Goal: Task Accomplishment & Management: Manage account settings

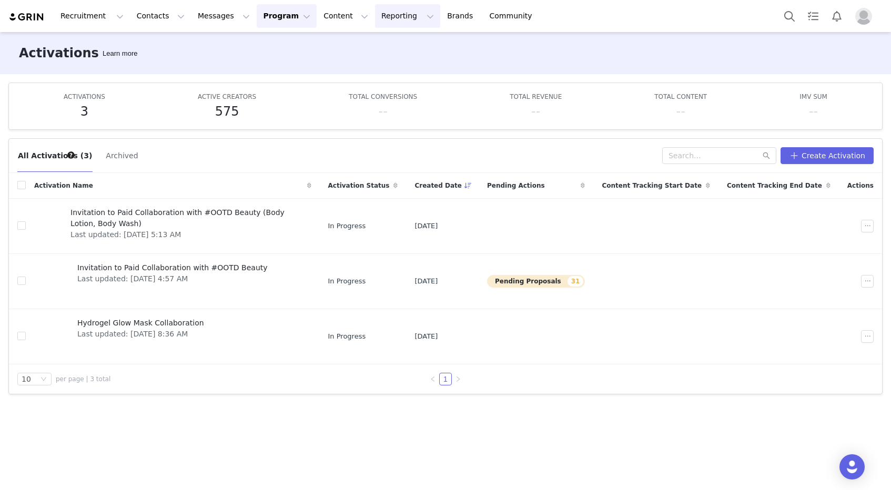
click at [392, 21] on button "Reporting Reporting" at bounding box center [407, 16] width 65 height 24
click at [321, 15] on button "Content Content" at bounding box center [345, 16] width 57 height 24
click at [375, 19] on button "Reporting Reporting" at bounding box center [407, 16] width 65 height 24
click at [374, 46] on p "Dashboard" at bounding box center [377, 46] width 40 height 11
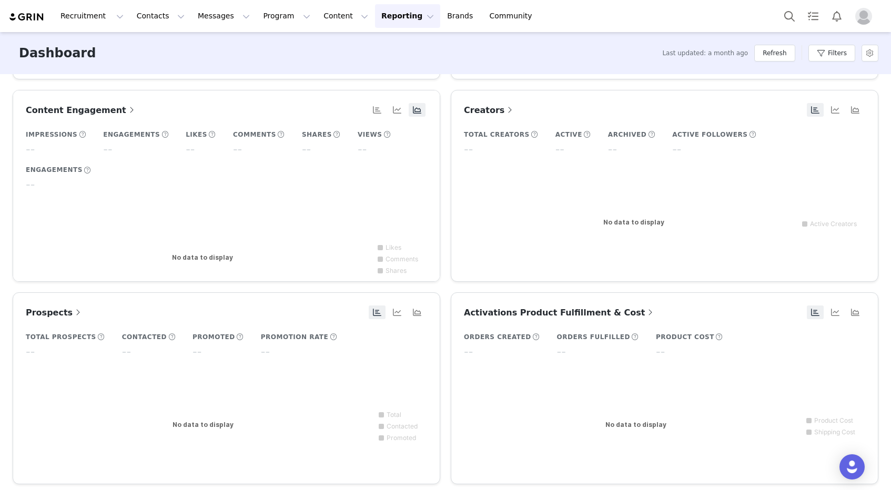
scroll to position [218, 0]
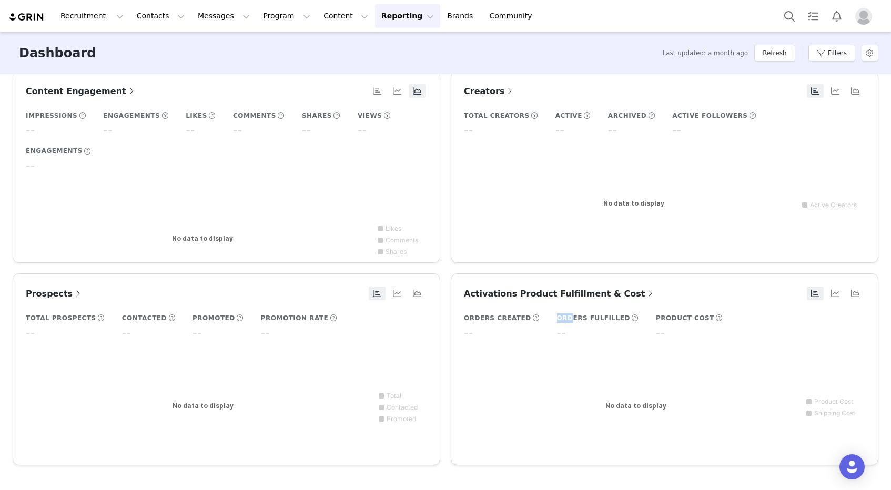
drag, startPoint x: 567, startPoint y: 320, endPoint x: 551, endPoint y: 320, distance: 15.3
click at [557, 320] on h5 "Orders Fulfilled" at bounding box center [593, 318] width 73 height 9
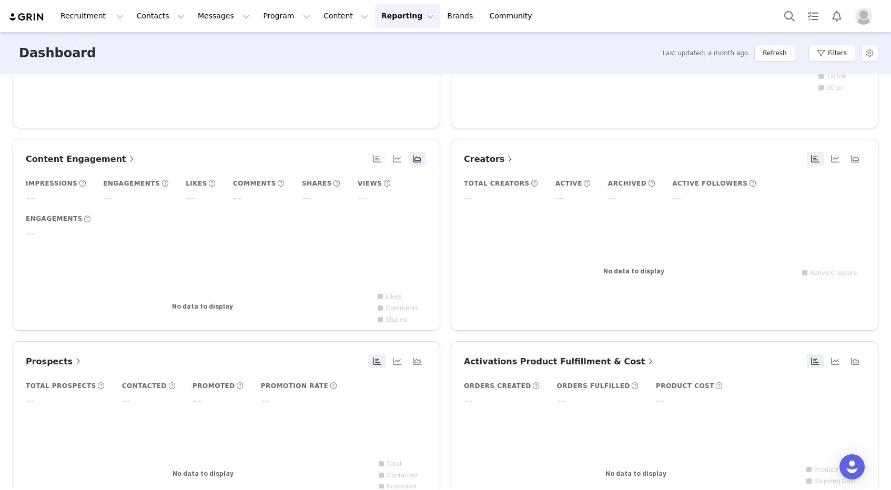
scroll to position [0, 0]
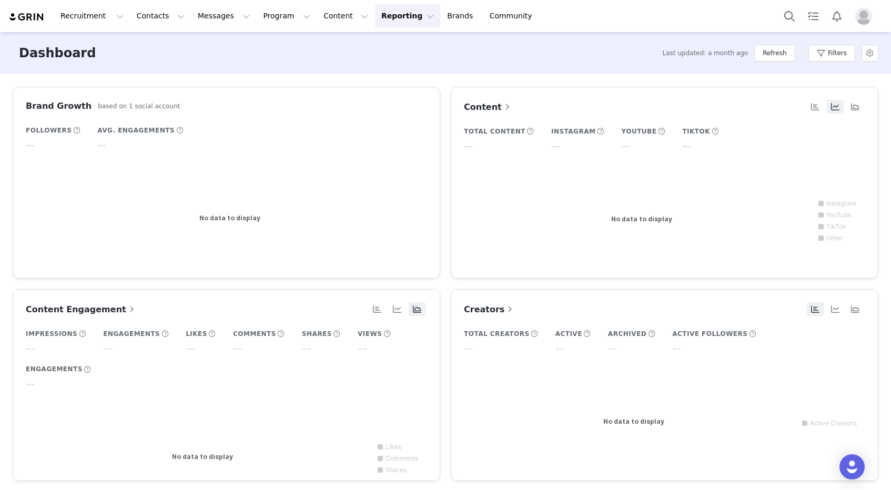
click at [386, 12] on button "Reporting Reporting" at bounding box center [407, 16] width 65 height 24
click at [328, 17] on button "Content Content" at bounding box center [345, 16] width 57 height 24
click at [358, 251] on rect at bounding box center [226, 218] width 401 height 89
click at [317, 10] on button "Content Content" at bounding box center [345, 16] width 57 height 24
click at [286, 14] on button "Program Program" at bounding box center [287, 16] width 60 height 24
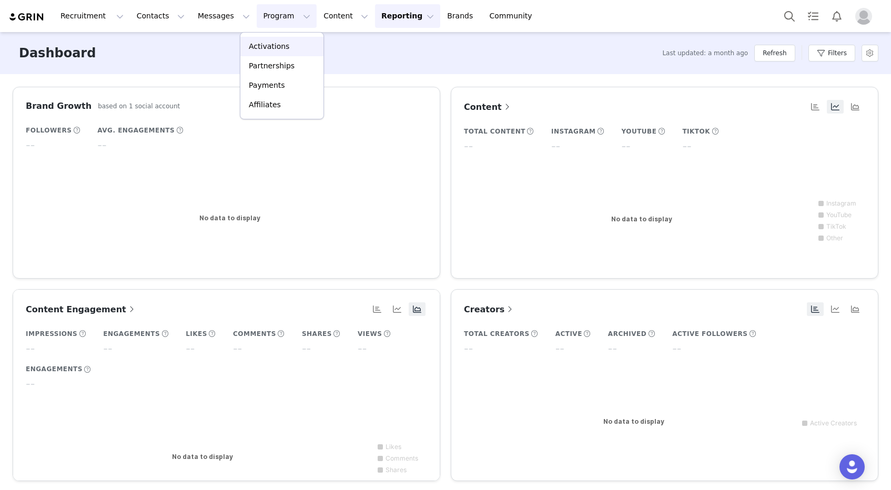
click at [284, 39] on link "Activations" at bounding box center [281, 46] width 83 height 19
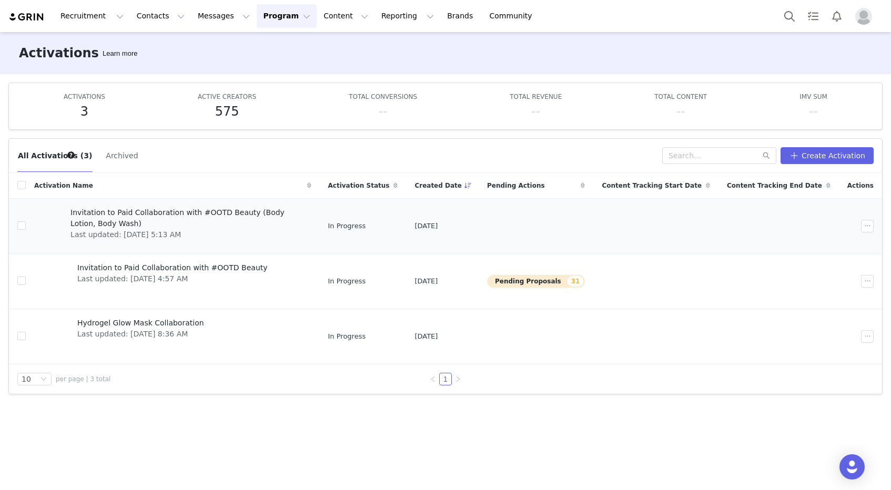
click at [300, 215] on span "Invitation to Paid Collaboration with #OOTD Beauty (Body Lotion, Body Wash)" at bounding box center [187, 218] width 234 height 22
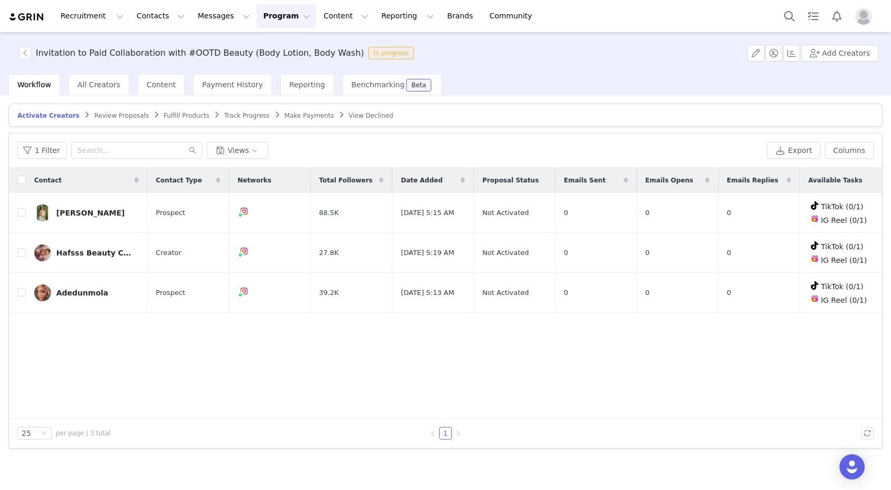
click at [26, 181] on div "Contact" at bounding box center [87, 180] width 122 height 25
click at [27, 183] on div "Contact" at bounding box center [87, 180] width 122 height 25
click at [22, 180] on input "checkbox" at bounding box center [21, 180] width 8 height 8
checkbox input "true"
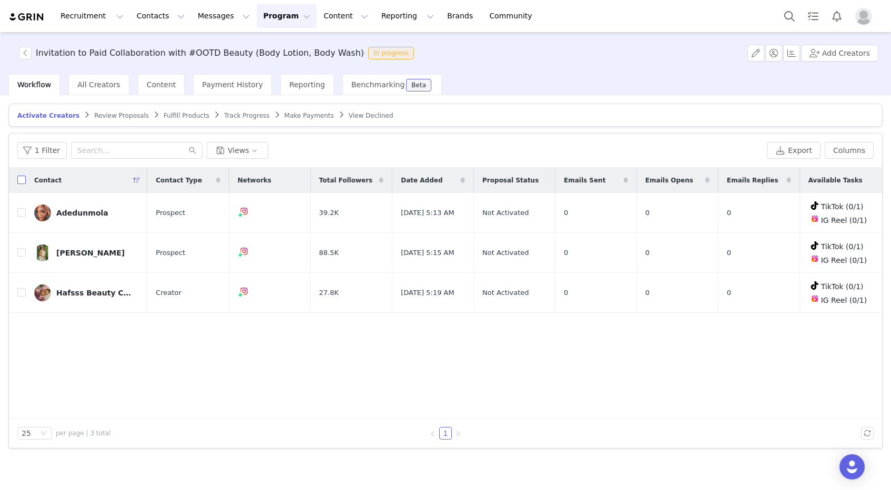
checkbox input "true"
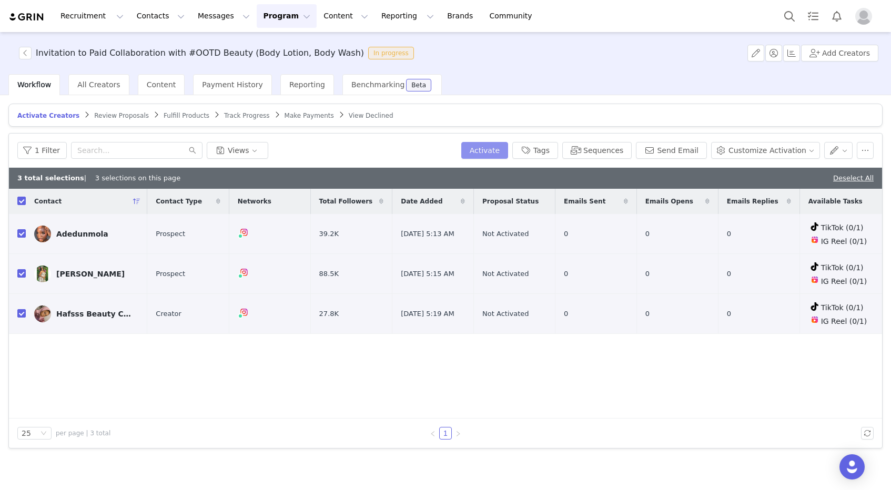
click at [508, 147] on button "Activate" at bounding box center [484, 150] width 47 height 17
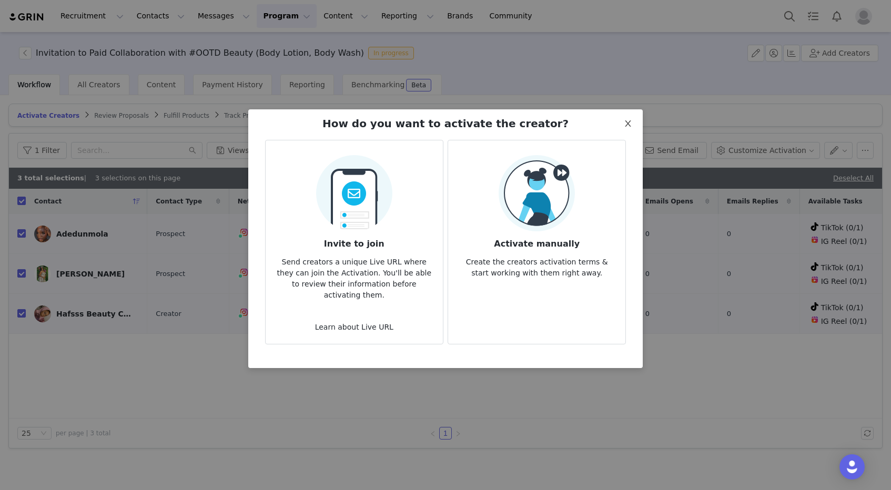
click at [624, 120] on icon "icon: close" at bounding box center [628, 123] width 8 height 8
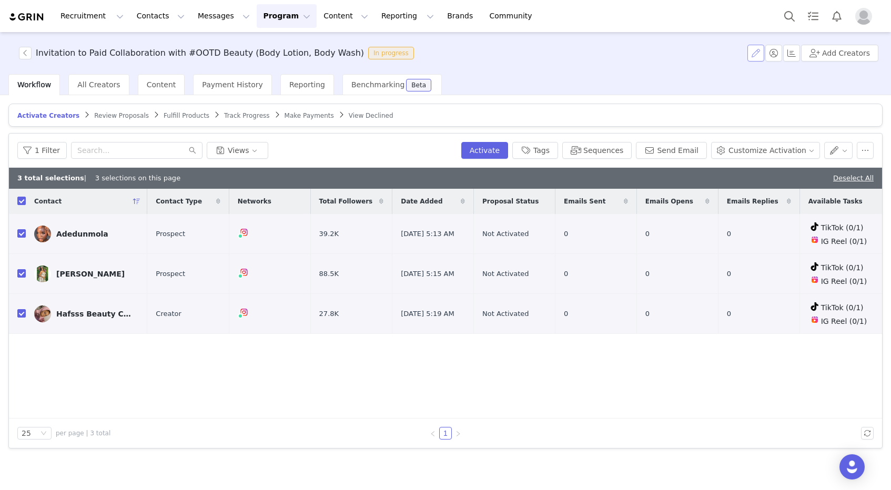
click at [760, 49] on button "button" at bounding box center [756, 53] width 17 height 17
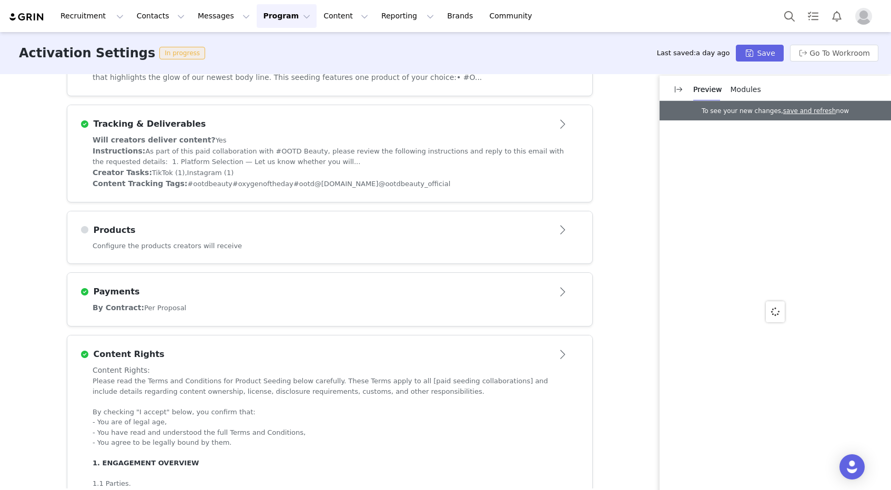
scroll to position [321, 0]
click at [207, 244] on div "Configure the products creators will receive" at bounding box center [329, 251] width 525 height 23
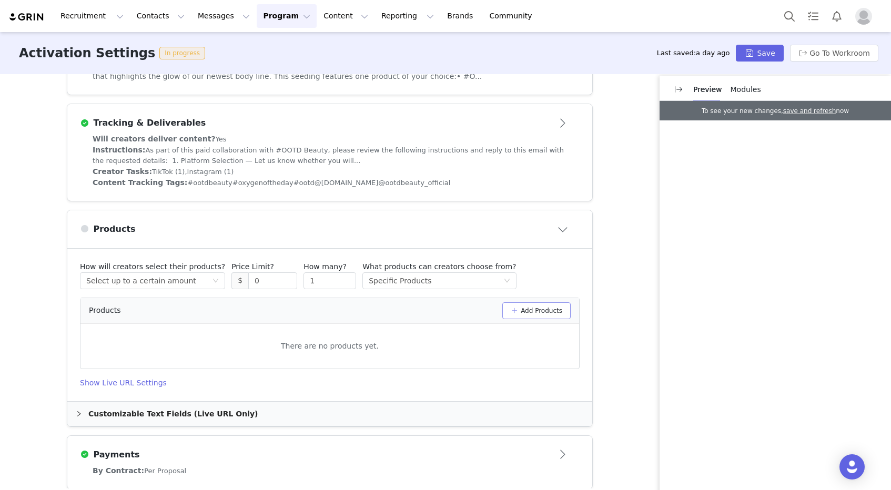
click at [516, 316] on button "Add Products" at bounding box center [536, 310] width 68 height 17
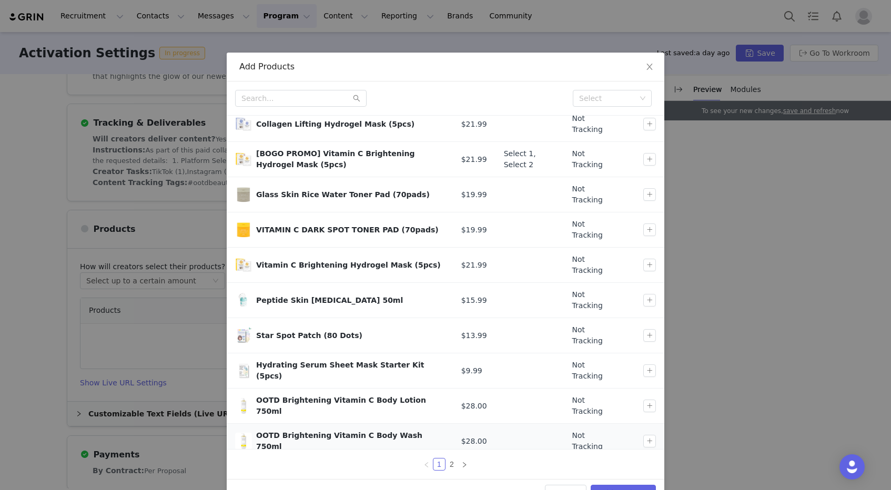
scroll to position [41, 0]
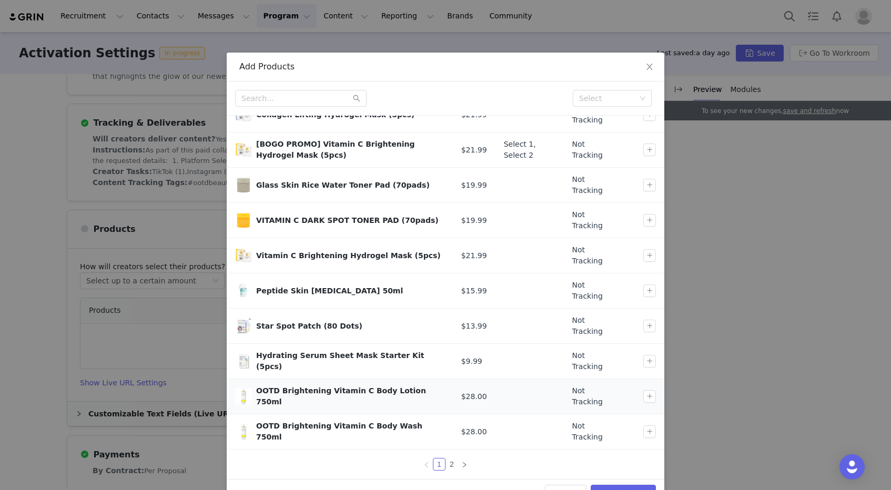
click at [657, 395] on div at bounding box center [651, 396] width 17 height 13
click at [651, 397] on button "button" at bounding box center [649, 396] width 13 height 13
click at [650, 431] on button "button" at bounding box center [649, 432] width 13 height 13
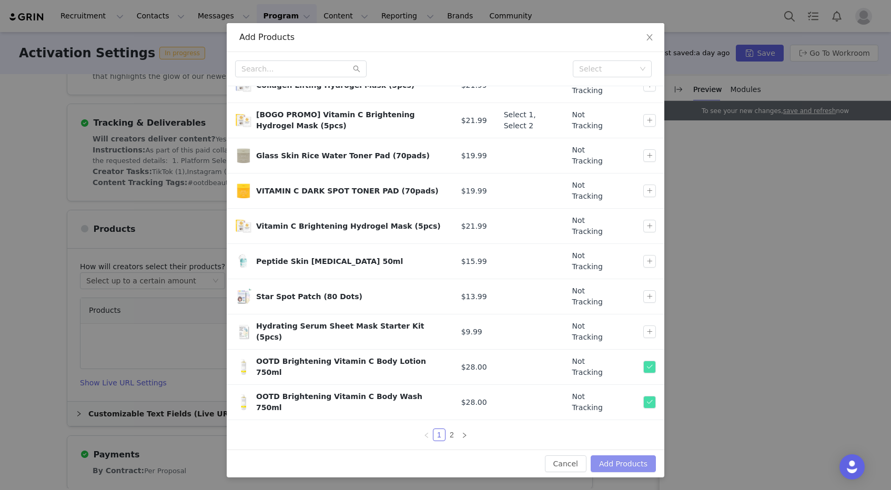
click at [619, 463] on button "Add Products" at bounding box center [623, 464] width 65 height 17
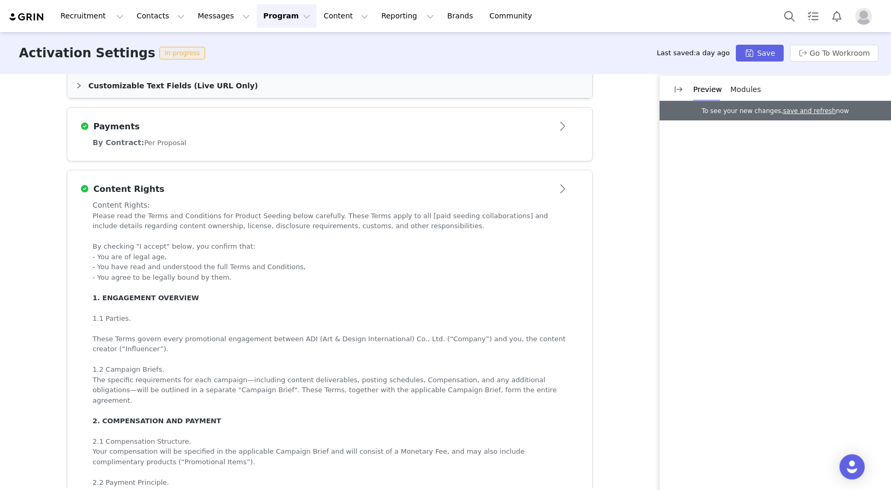
scroll to position [0, 0]
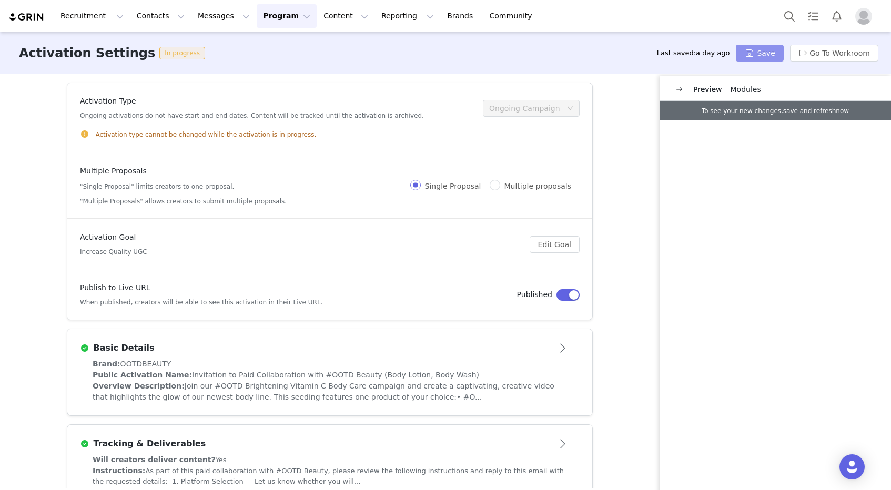
click at [777, 58] on button "Save" at bounding box center [759, 53] width 47 height 17
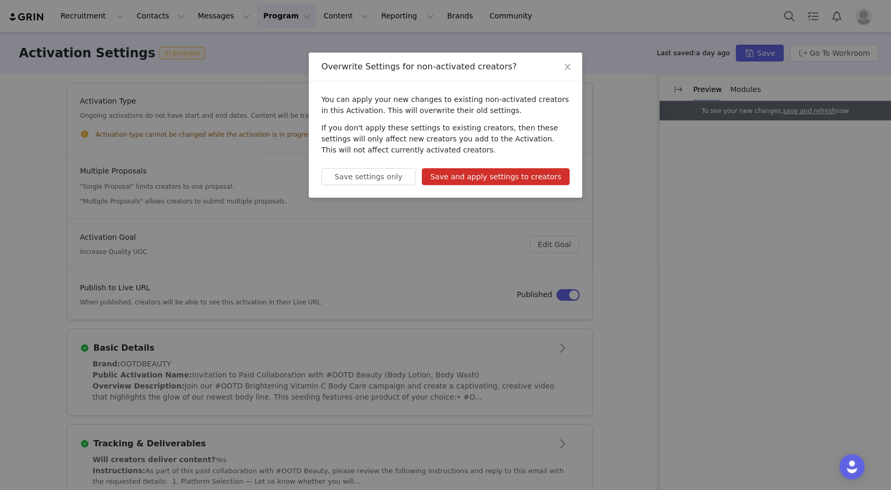
click at [484, 175] on button "Save and apply settings to creators" at bounding box center [496, 176] width 148 height 17
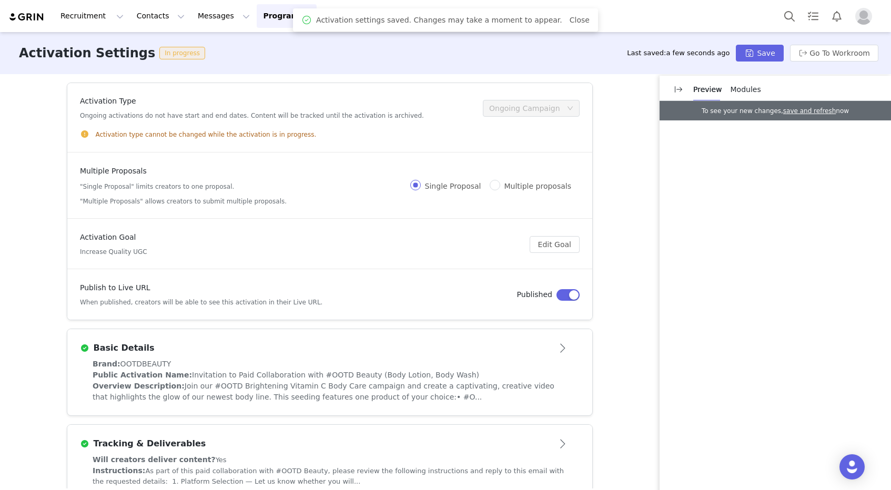
click at [265, 16] on button "Program Program" at bounding box center [287, 16] width 60 height 24
click at [277, 39] on link "Activations" at bounding box center [281, 46] width 83 height 19
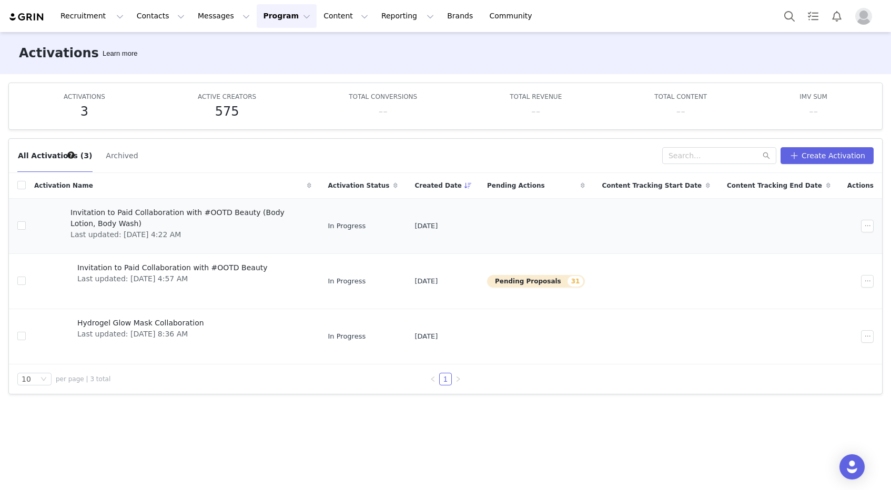
click at [288, 229] on span "Last updated: [DATE] 4:22 AM" at bounding box center [187, 234] width 234 height 11
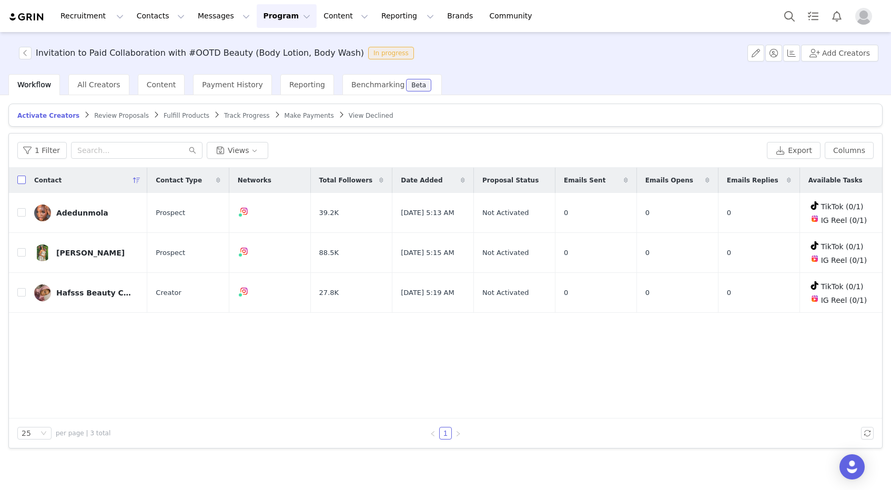
click at [22, 178] on input "checkbox" at bounding box center [21, 180] width 8 height 8
checkbox input "true"
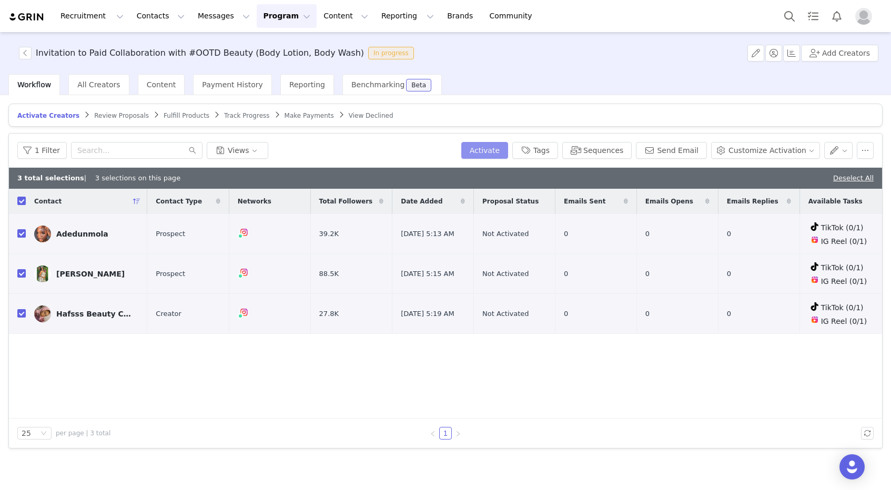
click at [488, 153] on button "Activate" at bounding box center [484, 150] width 47 height 17
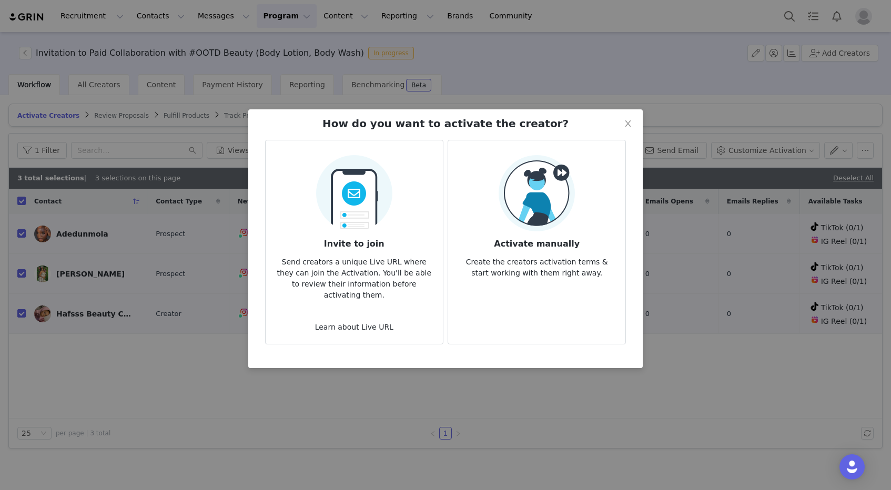
click at [405, 215] on article "Invite to join Send creators a unique Live URL where they can join the Activati…" at bounding box center [354, 242] width 178 height 205
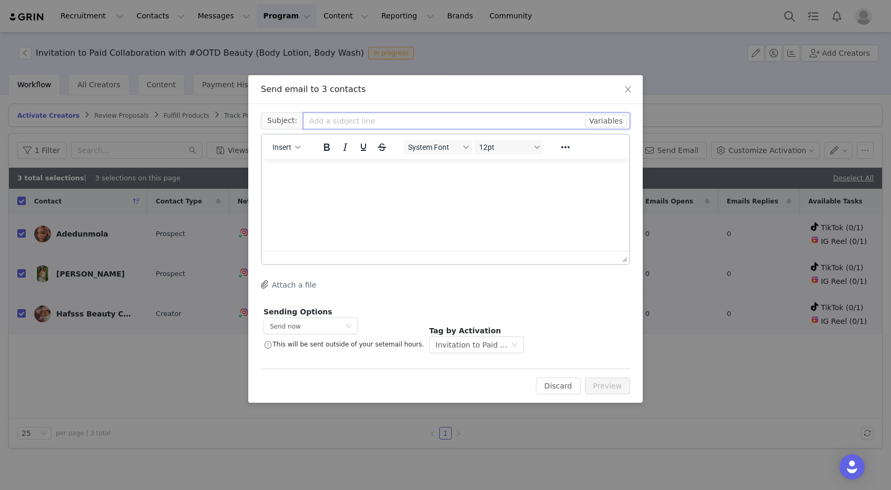
click at [327, 122] on input "text" at bounding box center [466, 121] width 327 height 17
click at [302, 143] on button "Insert" at bounding box center [286, 147] width 36 height 15
click at [311, 167] on div "Insert Template" at bounding box center [324, 165] width 95 height 13
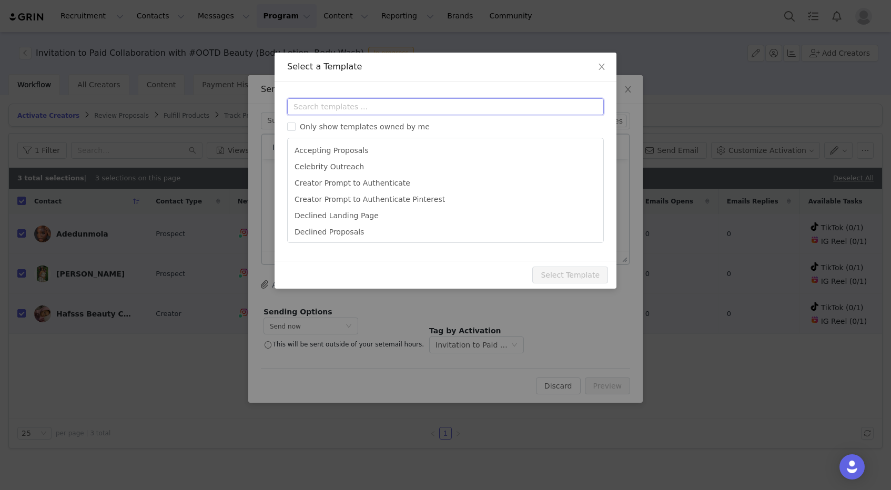
click at [358, 103] on input "text" at bounding box center [445, 106] width 317 height 17
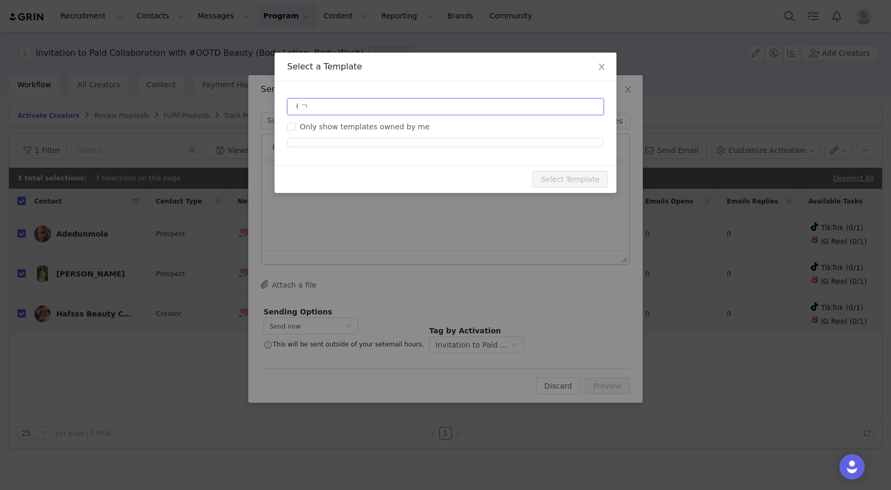
type input "ㅕ"
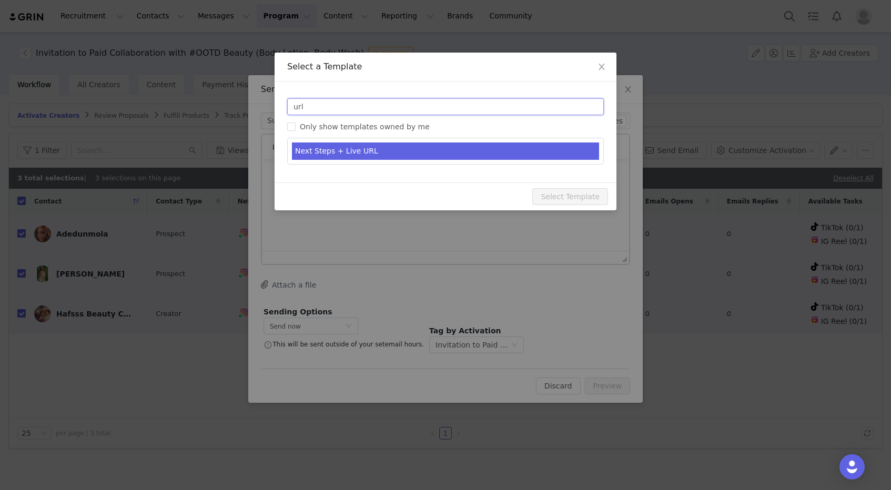
type input "url"
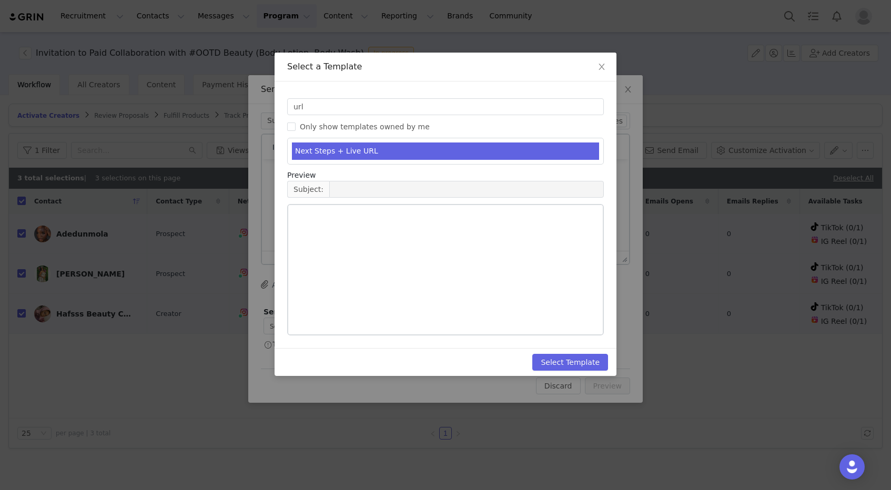
type input "[#OOTDBeauty] Collaboration Invitation"
click at [350, 158] on li "Next Steps + Live URL" at bounding box center [445, 151] width 307 height 17
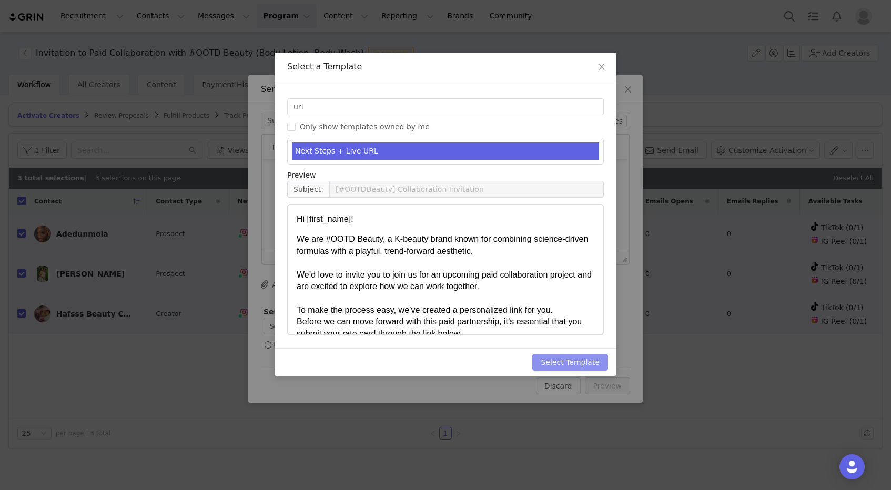
click at [557, 367] on button "Select Template" at bounding box center [570, 362] width 76 height 17
type input "[#OOTDBeauty] Collaboration Invitation"
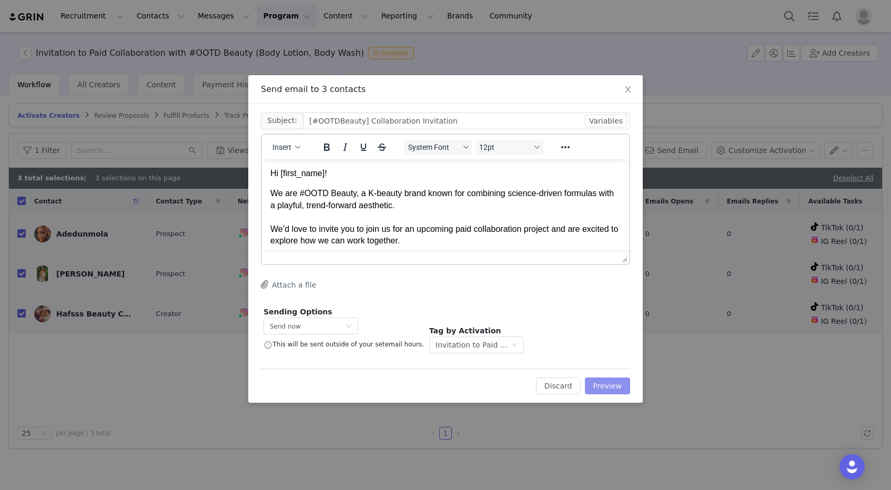
click at [610, 389] on button "Preview" at bounding box center [608, 386] width 46 height 17
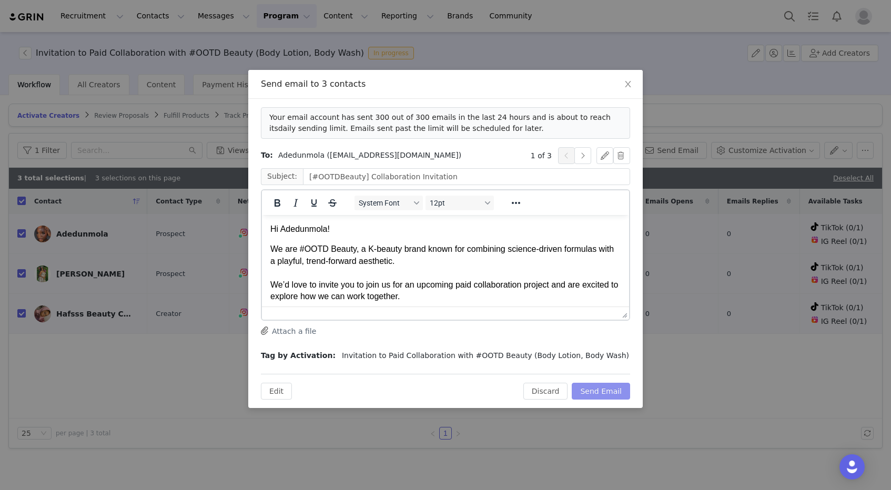
click at [617, 395] on button "Send Email" at bounding box center [601, 391] width 58 height 17
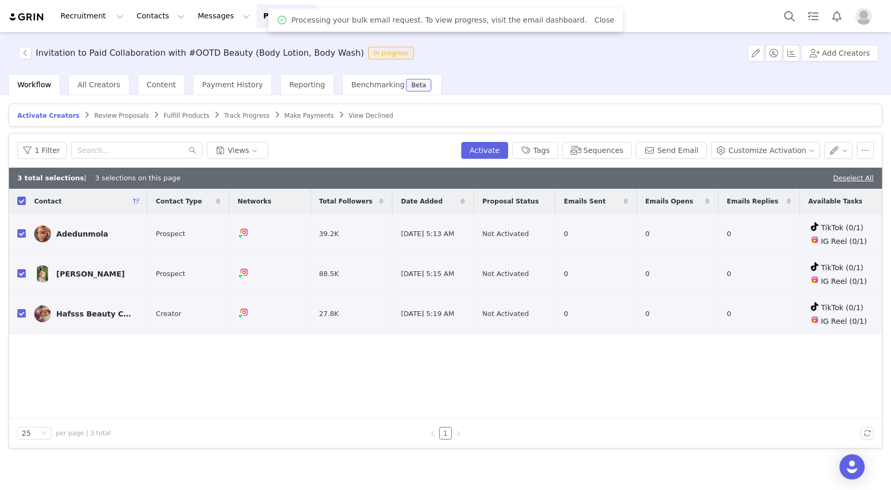
click at [527, 373] on div "Contact Contact Type Networks Total Followers Date Added Proposal Status Emails…" at bounding box center [445, 304] width 873 height 230
click at [368, 138] on div "1 Filter Views Activate Tags Sequences Send Email Customize Activation" at bounding box center [445, 151] width 873 height 34
click at [864, 147] on button "button" at bounding box center [865, 150] width 17 height 17
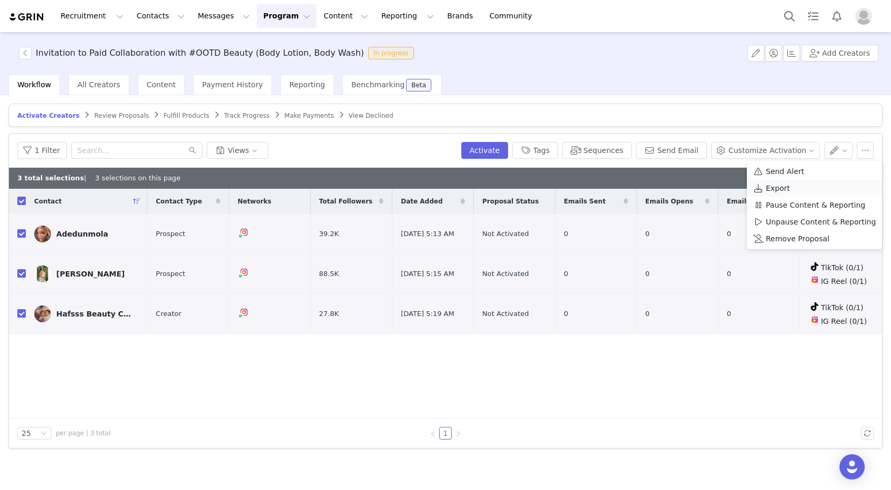
click at [771, 186] on span "Export" at bounding box center [778, 189] width 24 height 12
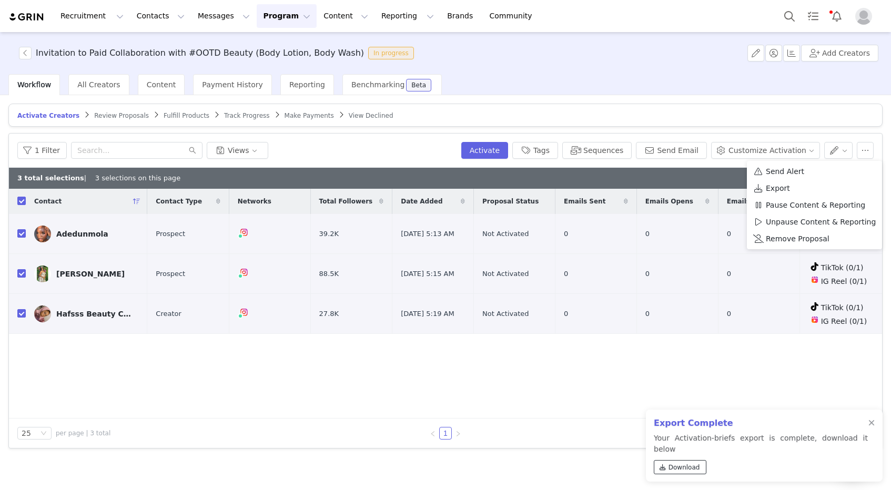
click at [678, 473] on link "Download" at bounding box center [680, 467] width 53 height 14
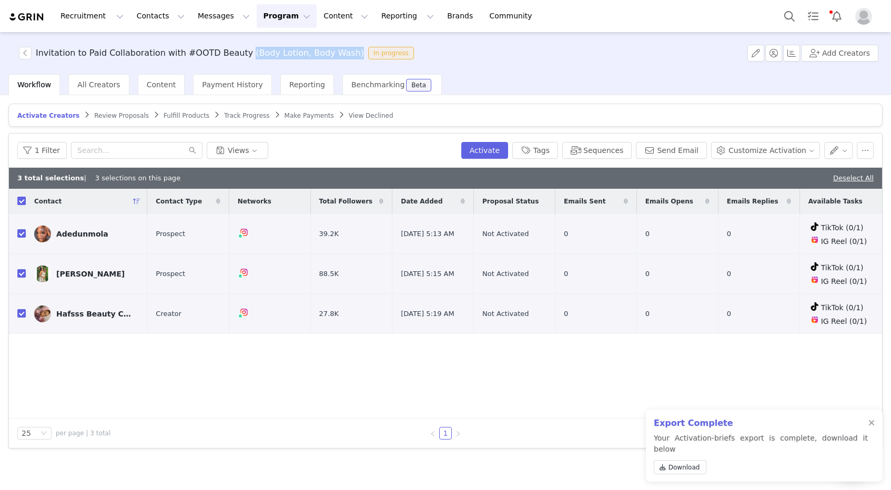
drag, startPoint x: 331, startPoint y: 53, endPoint x: 233, endPoint y: 57, distance: 98.5
click at [233, 57] on span "Invitation to Paid Collaboration with #OOTD Beauty (Body Lotion, Body Wash) In …" at bounding box center [218, 53] width 399 height 13
copy h3 "(Body Lotion, Body Wash)"
